Goal: Information Seeking & Learning: Learn about a topic

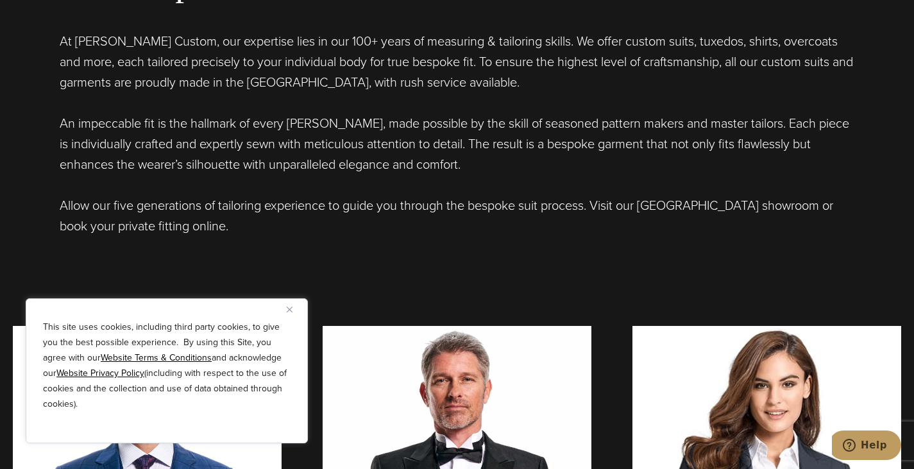
scroll to position [770, 0]
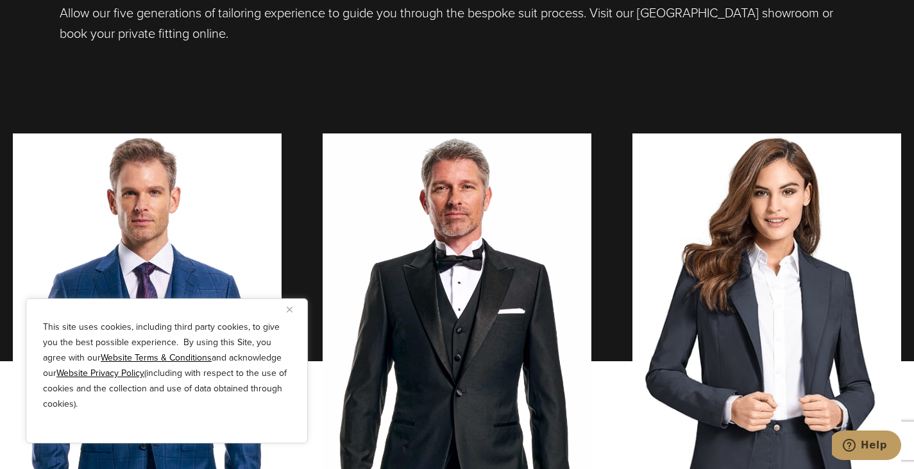
click at [290, 307] on img "Close" at bounding box center [290, 310] width 6 height 6
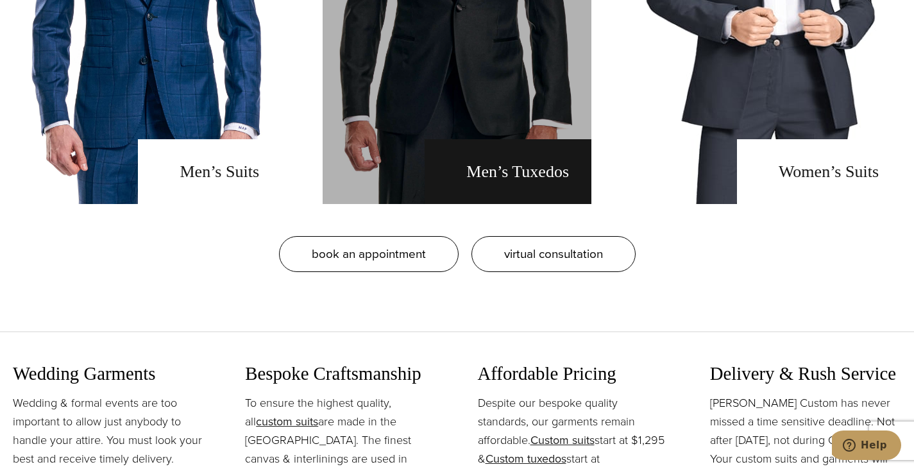
scroll to position [1218, 0]
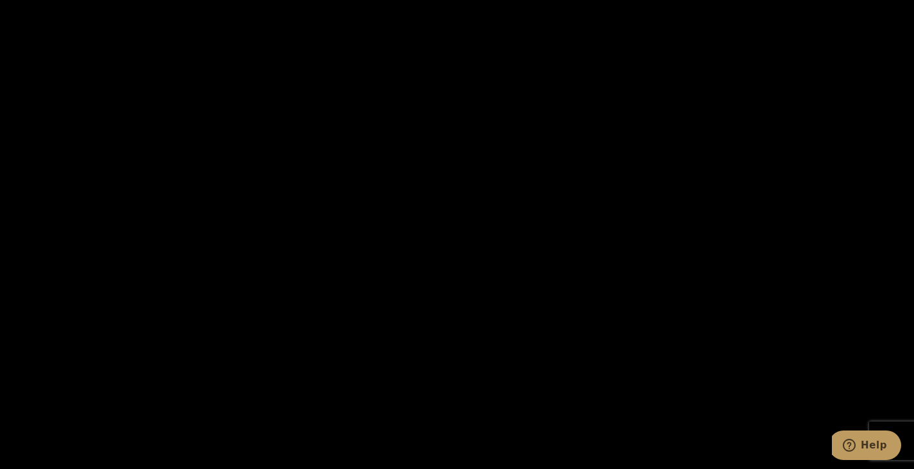
scroll to position [2309, 0]
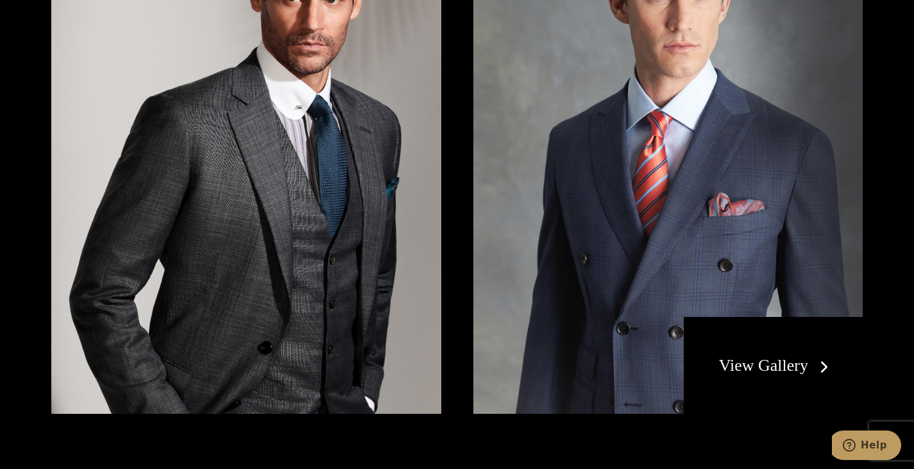
click at [767, 356] on link "View Gallery" at bounding box center [776, 365] width 115 height 19
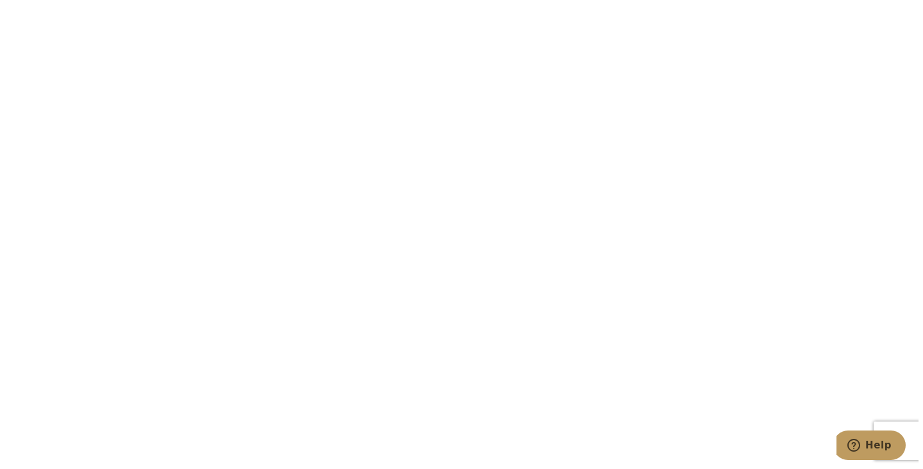
scroll to position [1557, 0]
